Goal: Find specific page/section: Find specific page/section

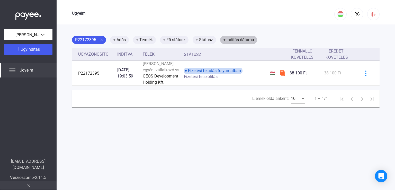
click at [223, 41] on mat-chip "+ Indítás dátuma" at bounding box center [238, 40] width 37 height 8
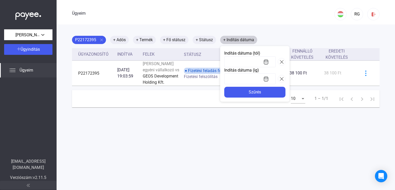
click at [223, 41] on div at bounding box center [197, 95] width 395 height 190
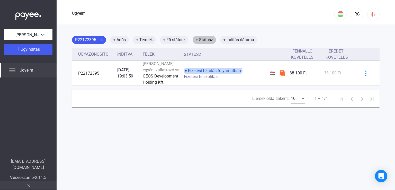
click at [195, 41] on mat-chip "+ Státusz" at bounding box center [204, 40] width 23 height 8
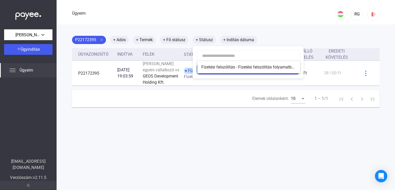
click at [197, 40] on div at bounding box center [197, 95] width 395 height 190
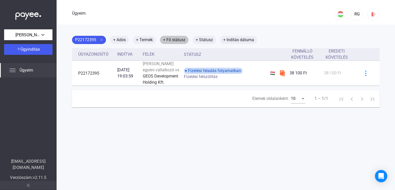
click at [164, 40] on font "+ Fő státusz" at bounding box center [174, 39] width 22 height 5
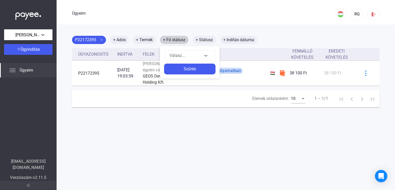
click at [164, 40] on div at bounding box center [197, 95] width 395 height 190
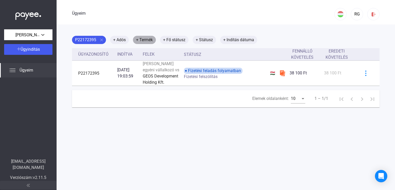
click at [135, 38] on mat-chip "+ Termék" at bounding box center [144, 40] width 23 height 8
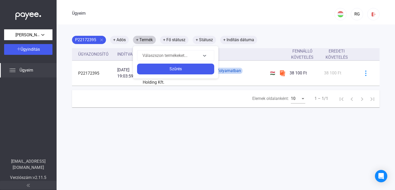
click at [135, 39] on div at bounding box center [197, 95] width 395 height 190
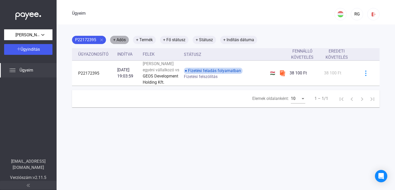
click at [112, 39] on mat-chip "+ Adós" at bounding box center [119, 40] width 19 height 8
